Goal: Entertainment & Leisure: Consume media (video, audio)

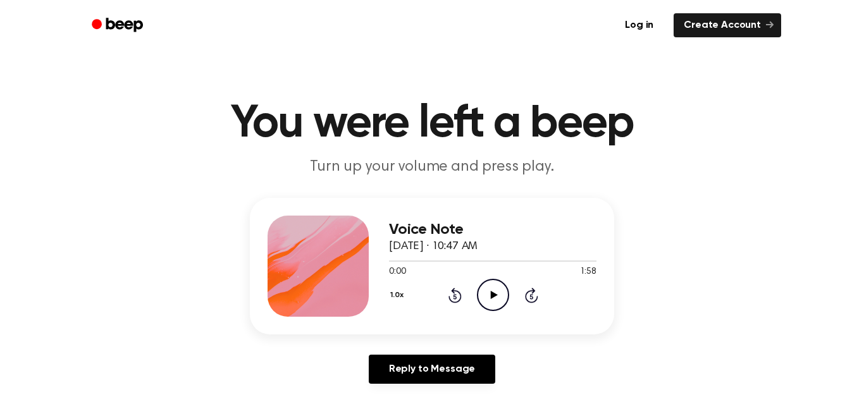
click at [491, 292] on icon at bounding box center [493, 295] width 7 height 8
click at [500, 300] on icon "Play Audio" at bounding box center [493, 295] width 32 height 32
click at [488, 281] on icon "Pause Audio" at bounding box center [493, 295] width 32 height 32
click at [495, 289] on icon "Play Audio" at bounding box center [493, 295] width 32 height 32
click at [487, 283] on icon "Pause Audio" at bounding box center [493, 295] width 32 height 32
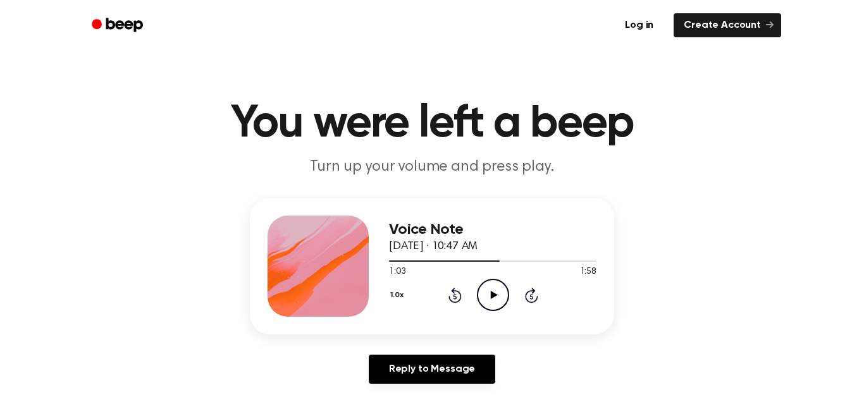
click at [498, 298] on icon "Play Audio" at bounding box center [493, 295] width 32 height 32
click at [493, 290] on icon "Pause Audio" at bounding box center [493, 295] width 32 height 32
